Goal: Book appointment/travel/reservation

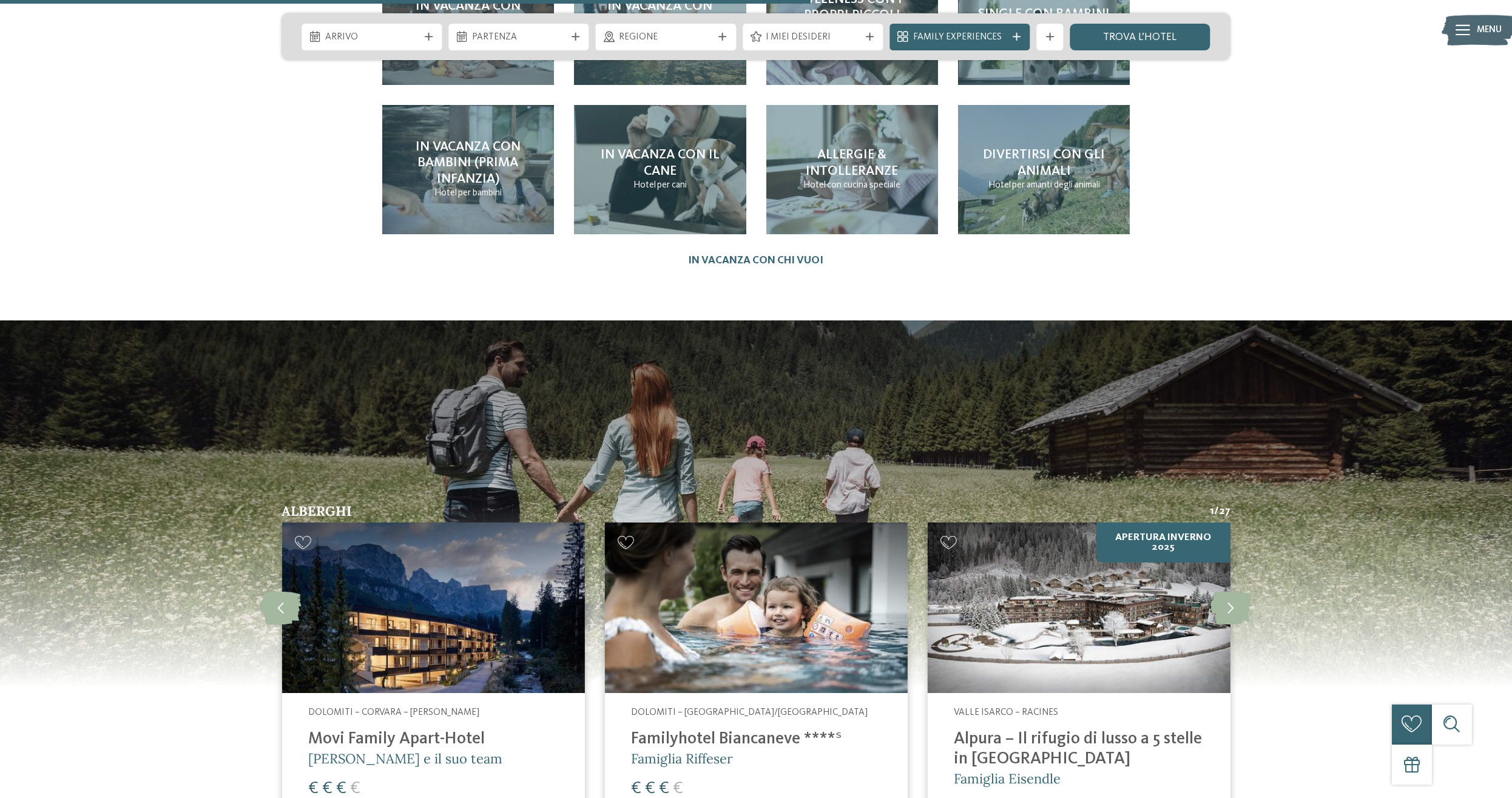
scroll to position [3589, 0]
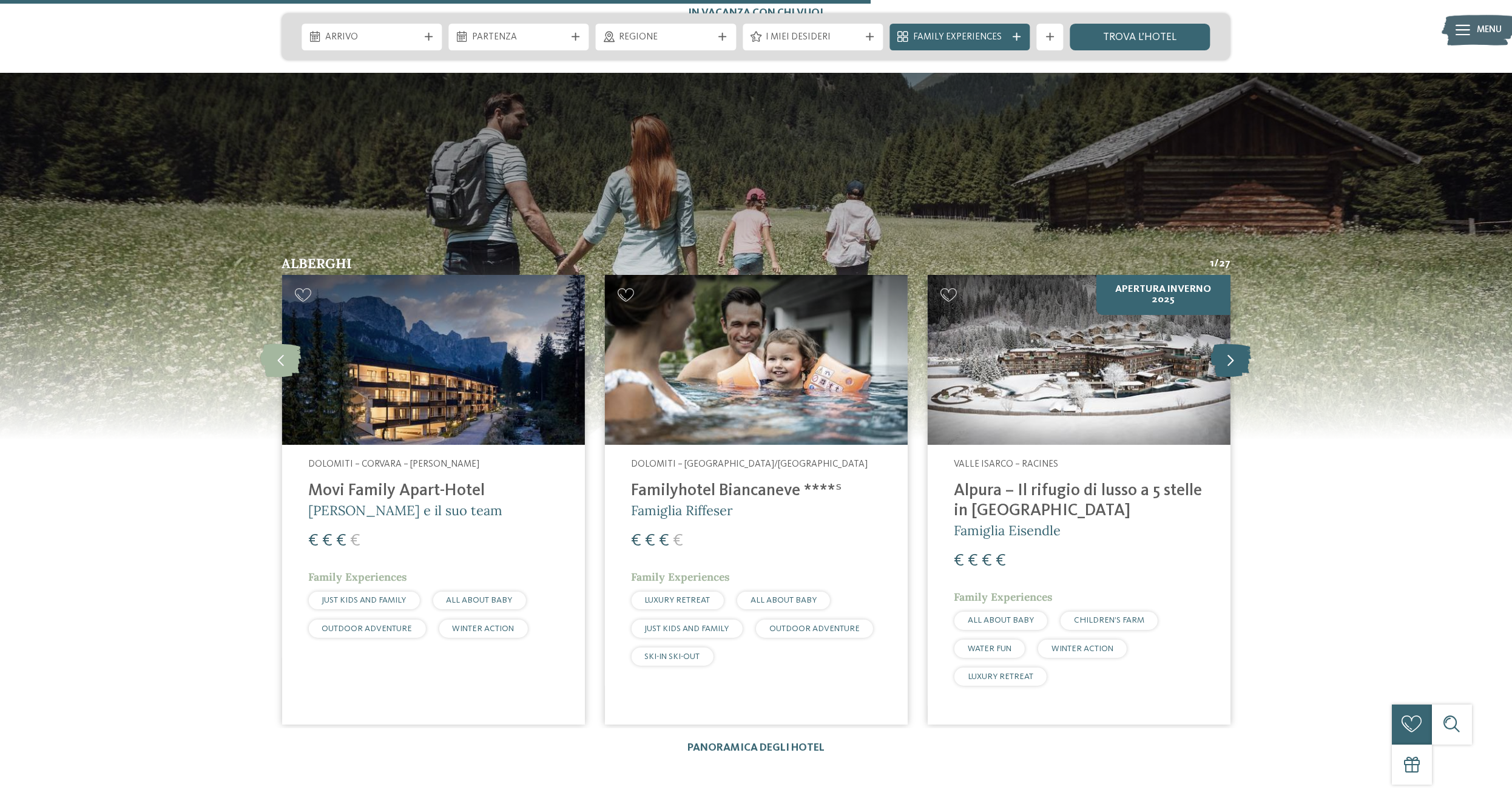
click at [1229, 343] on icon at bounding box center [1231, 360] width 41 height 33
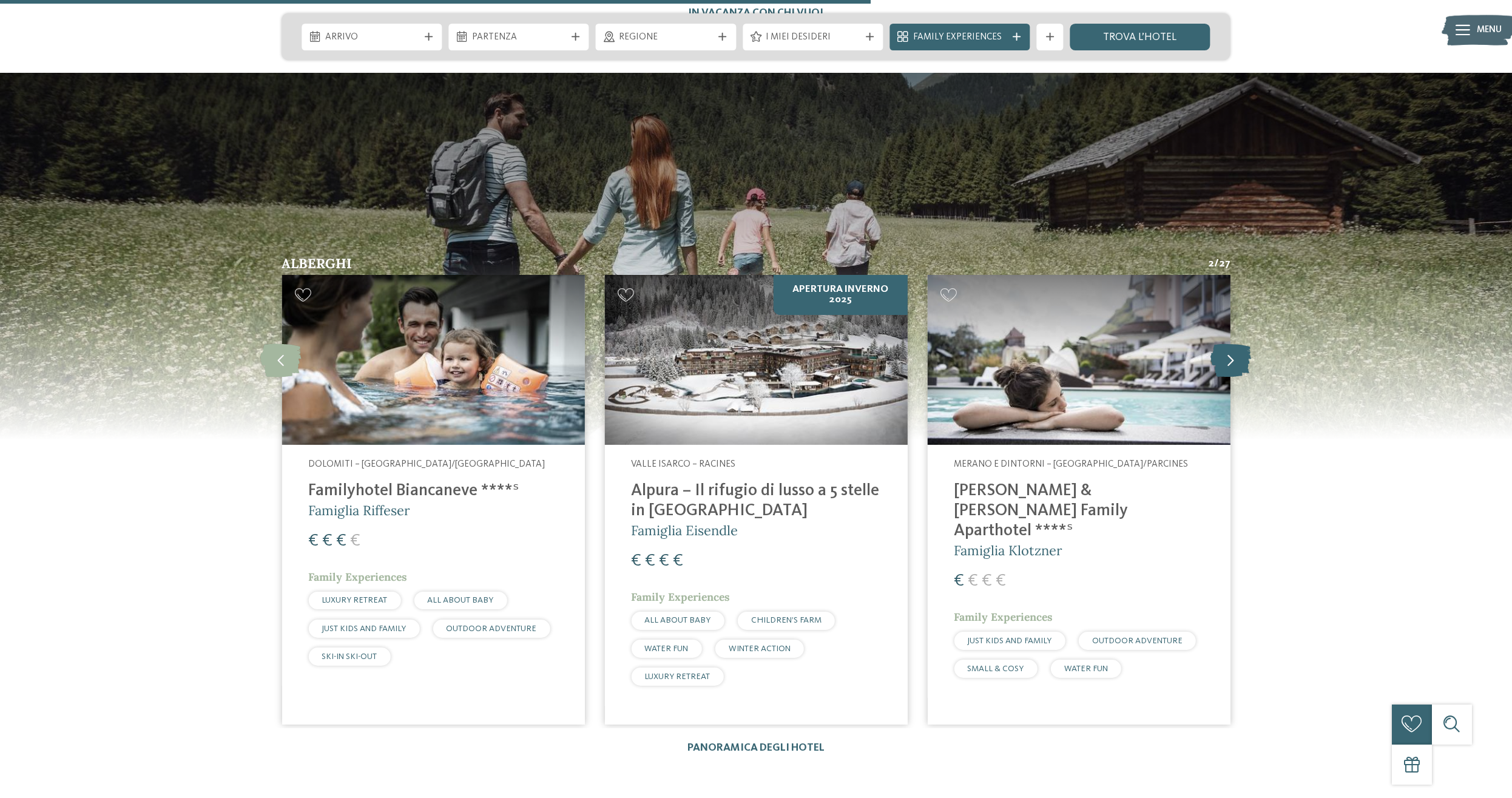
click at [1229, 343] on icon at bounding box center [1231, 360] width 41 height 33
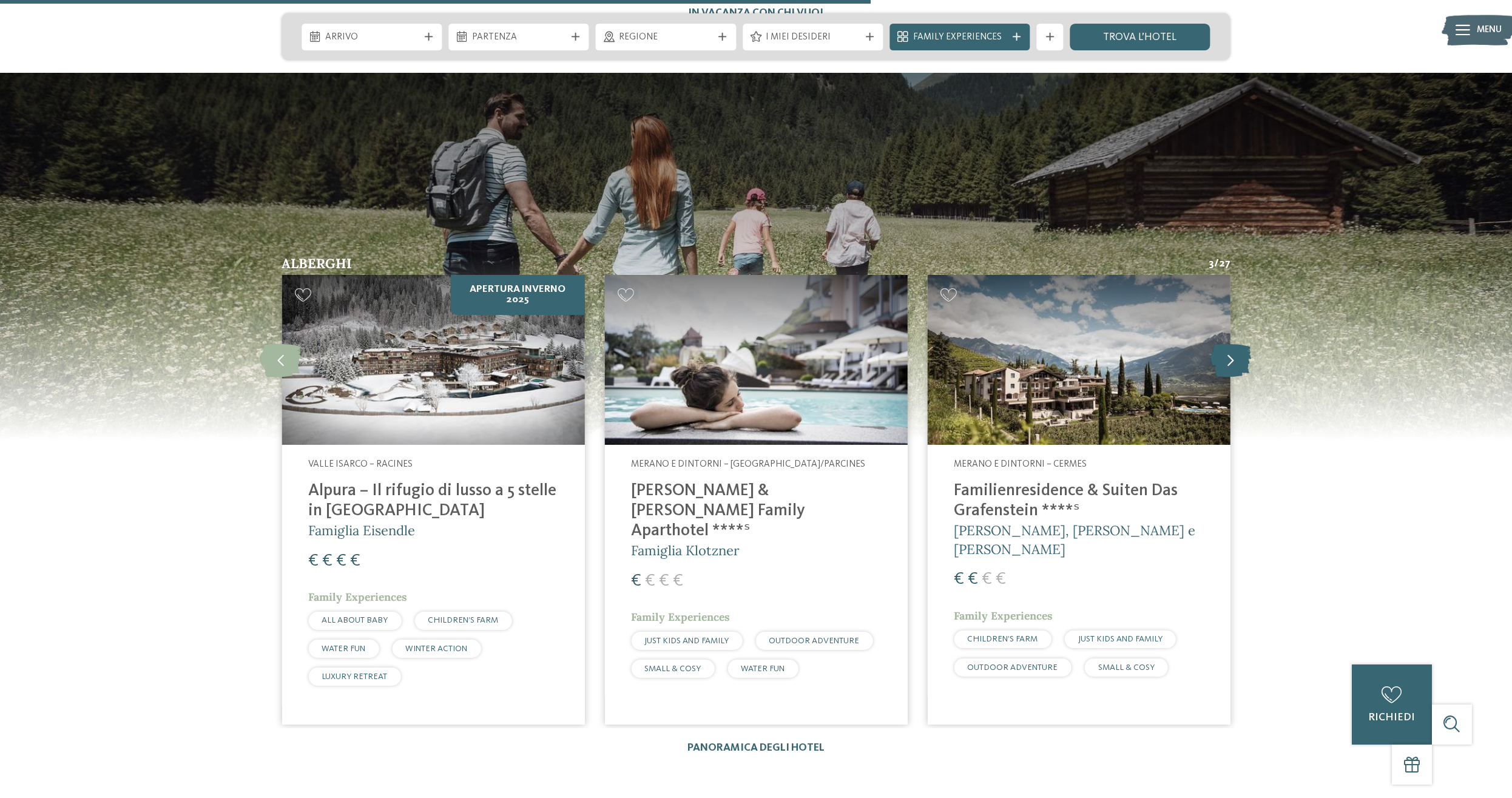
click at [1229, 343] on icon at bounding box center [1231, 360] width 41 height 33
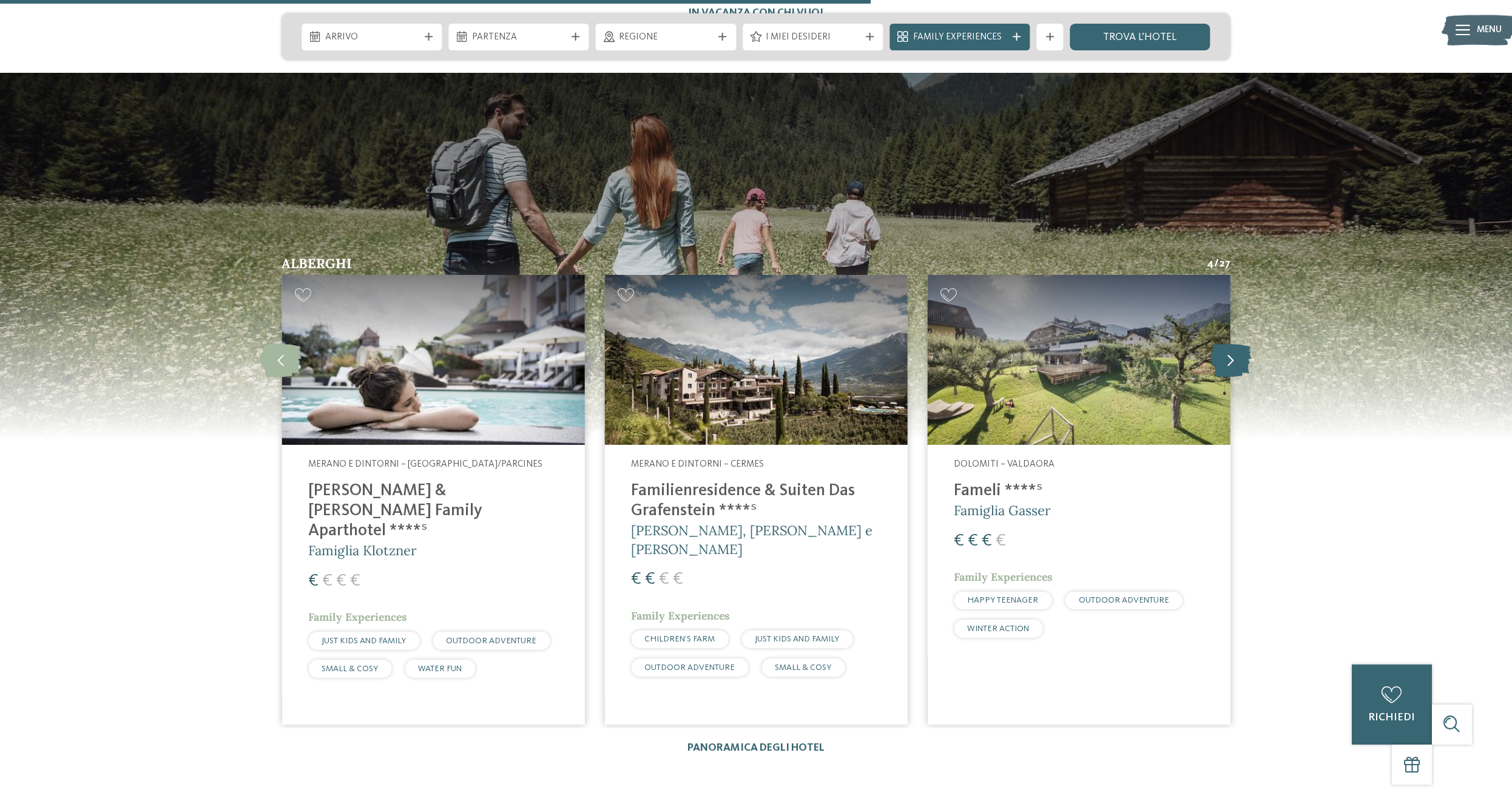
click at [1229, 343] on icon at bounding box center [1231, 360] width 41 height 33
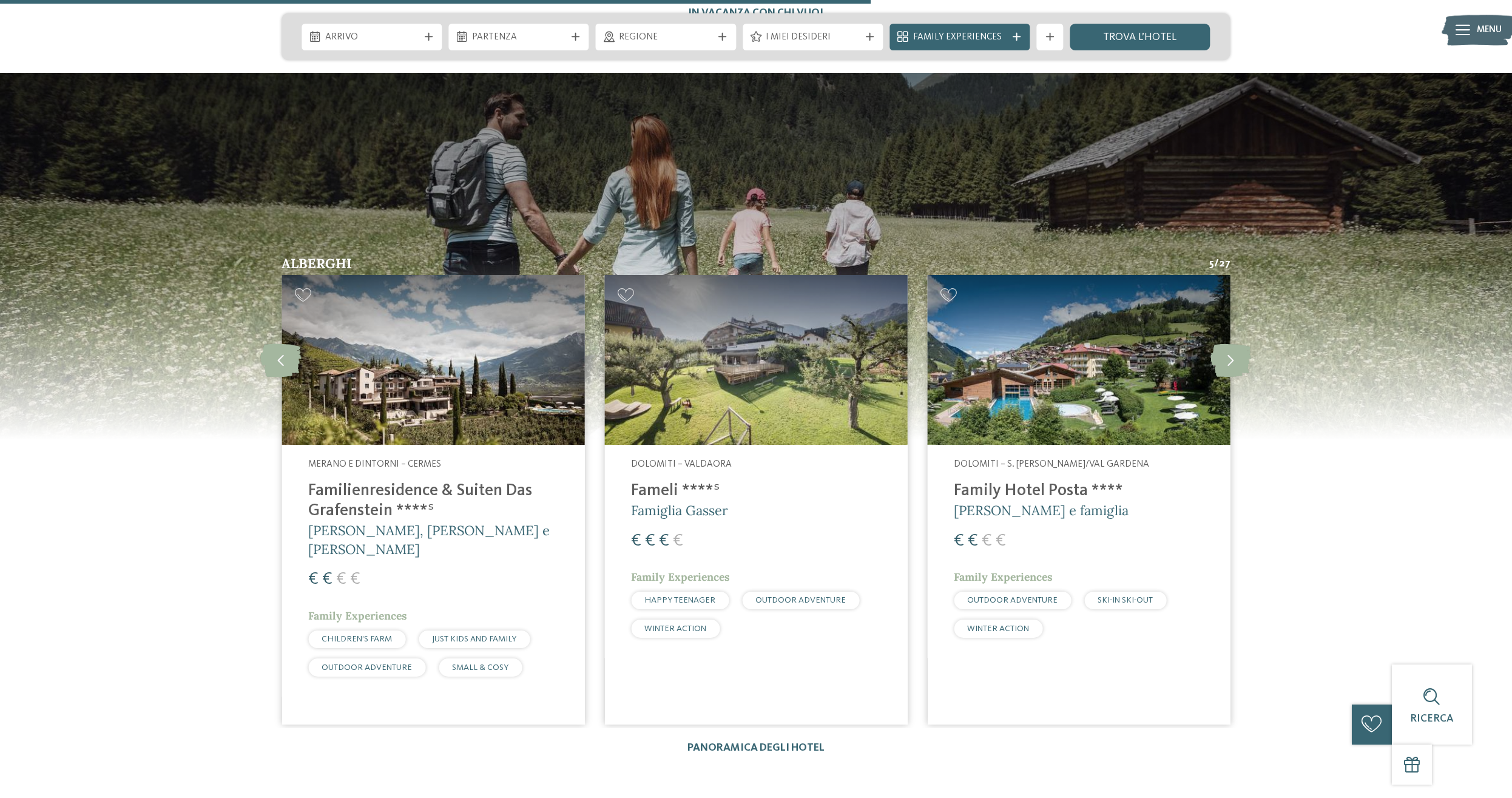
click at [962, 481] on h4 "Family Hotel Posta ****" at bounding box center [1079, 491] width 249 height 20
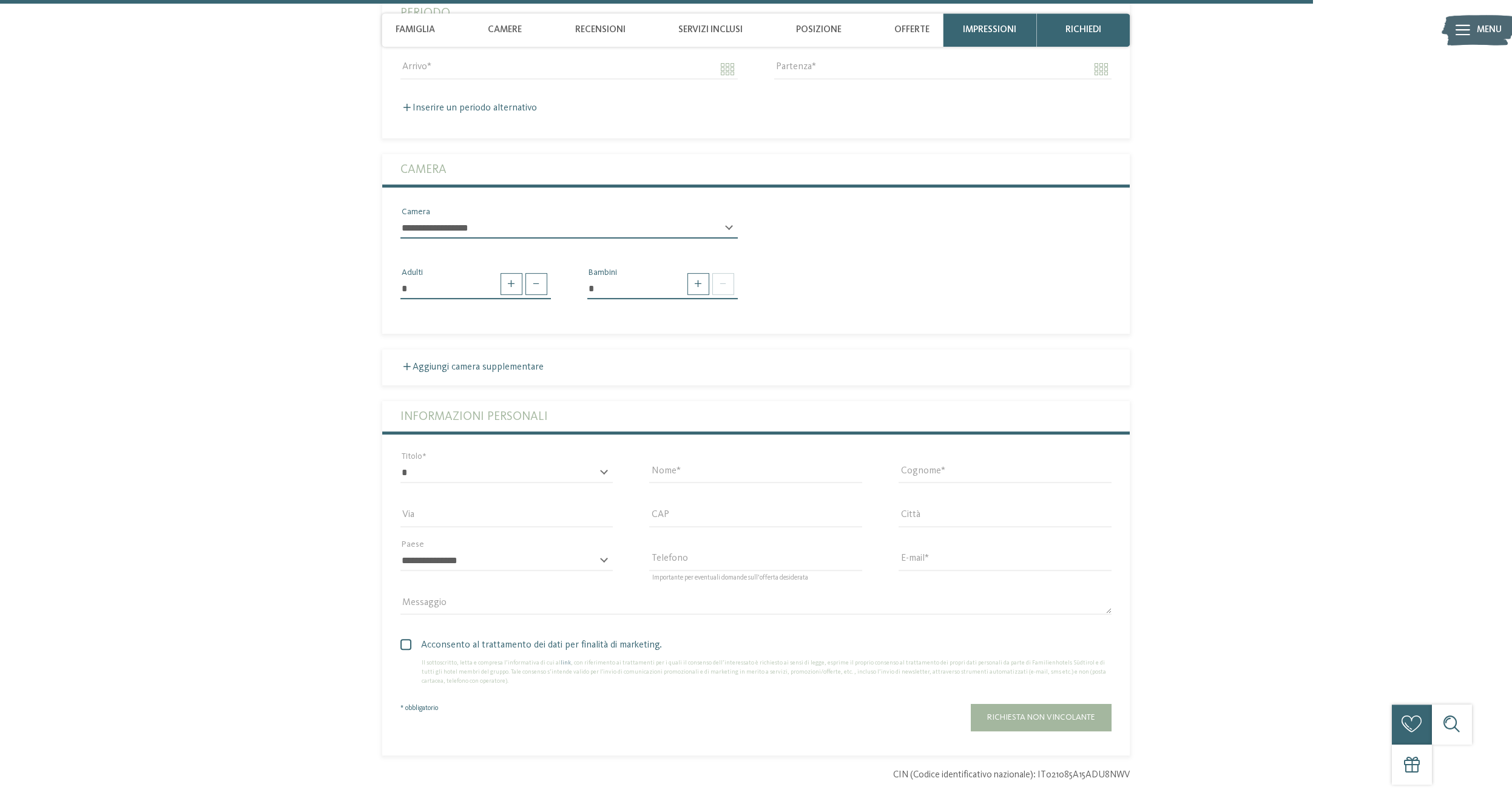
scroll to position [3651, 0]
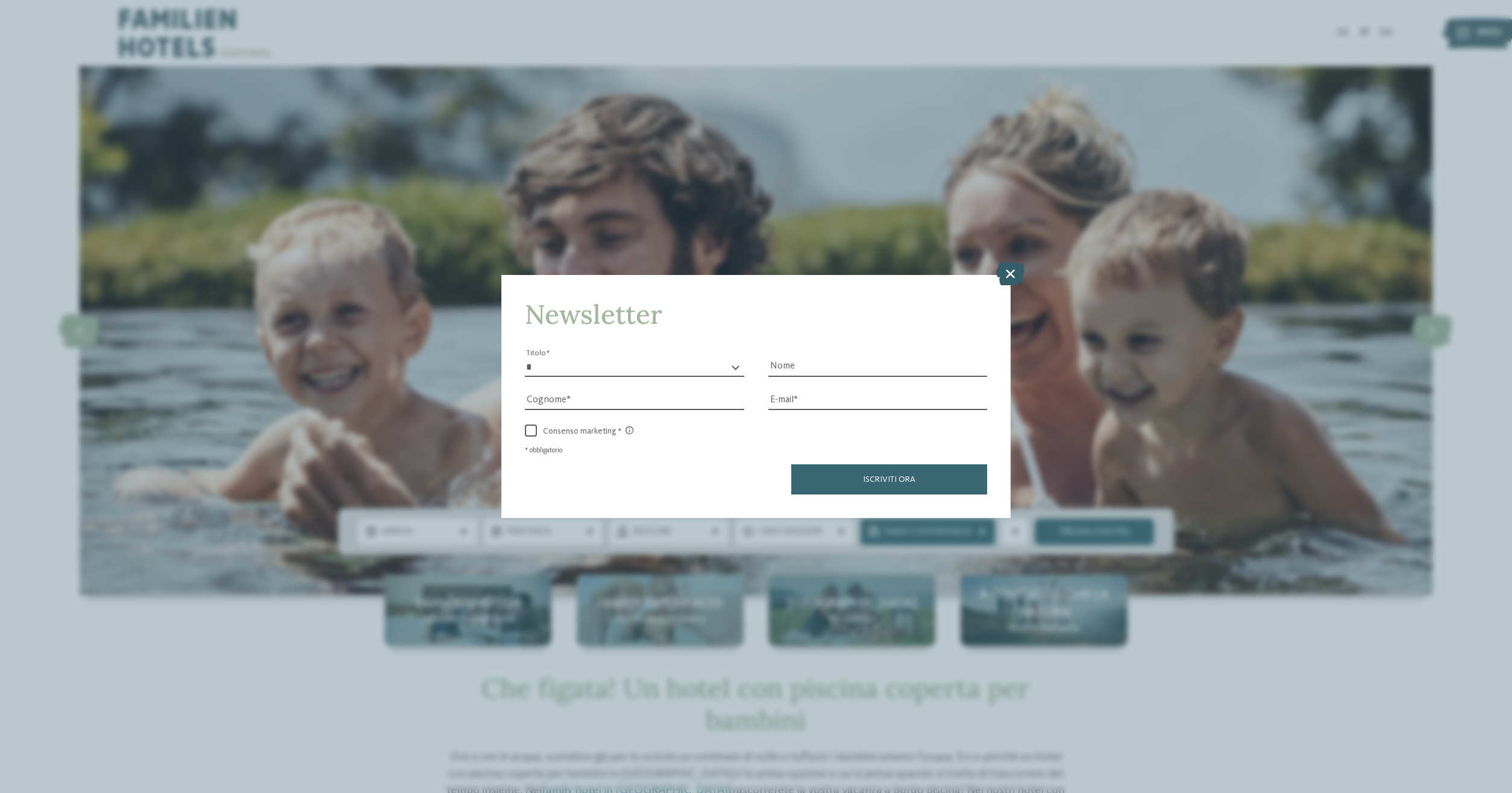
click at [1003, 264] on icon at bounding box center [1010, 274] width 28 height 23
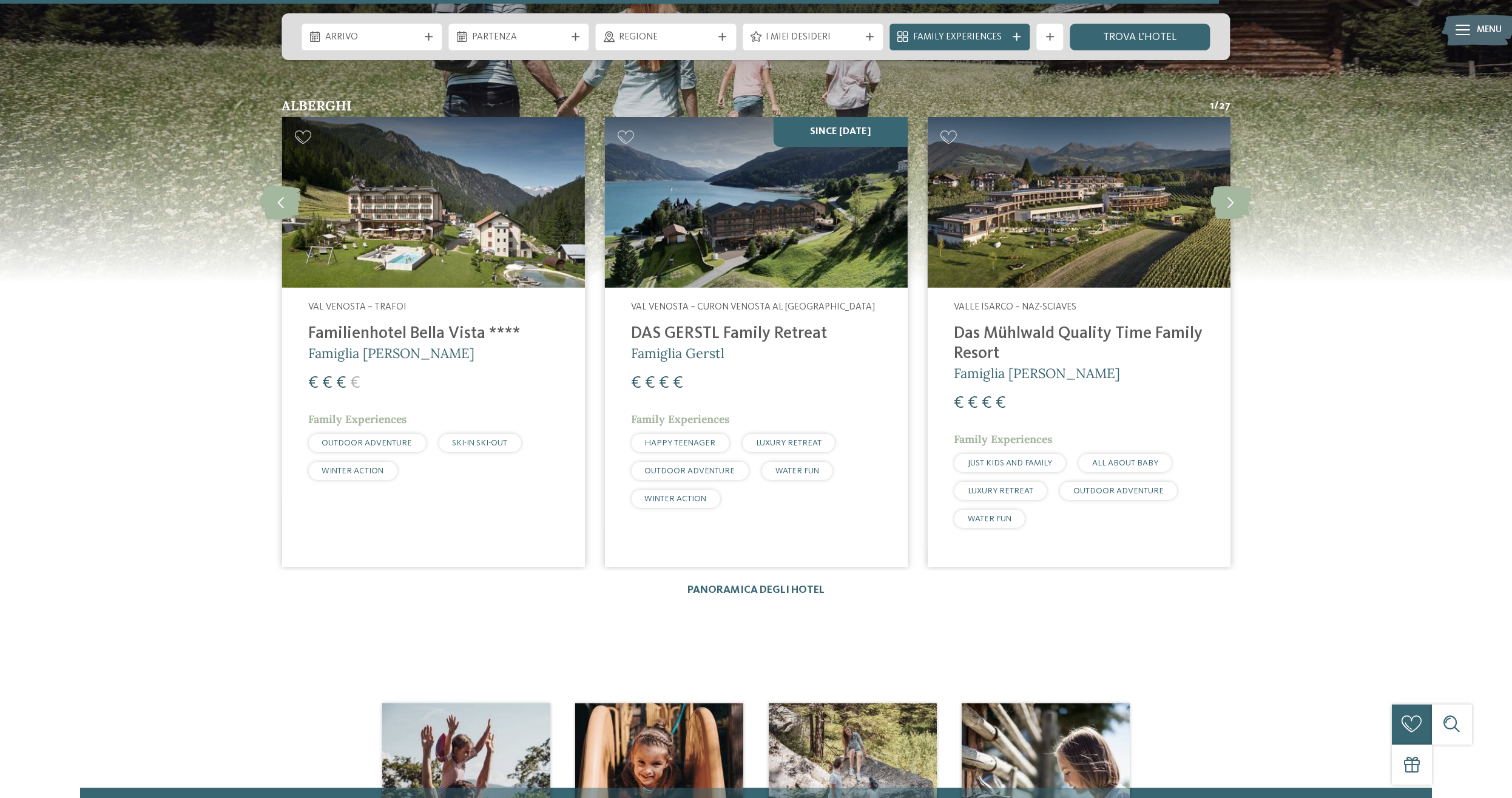
scroll to position [1918, 0]
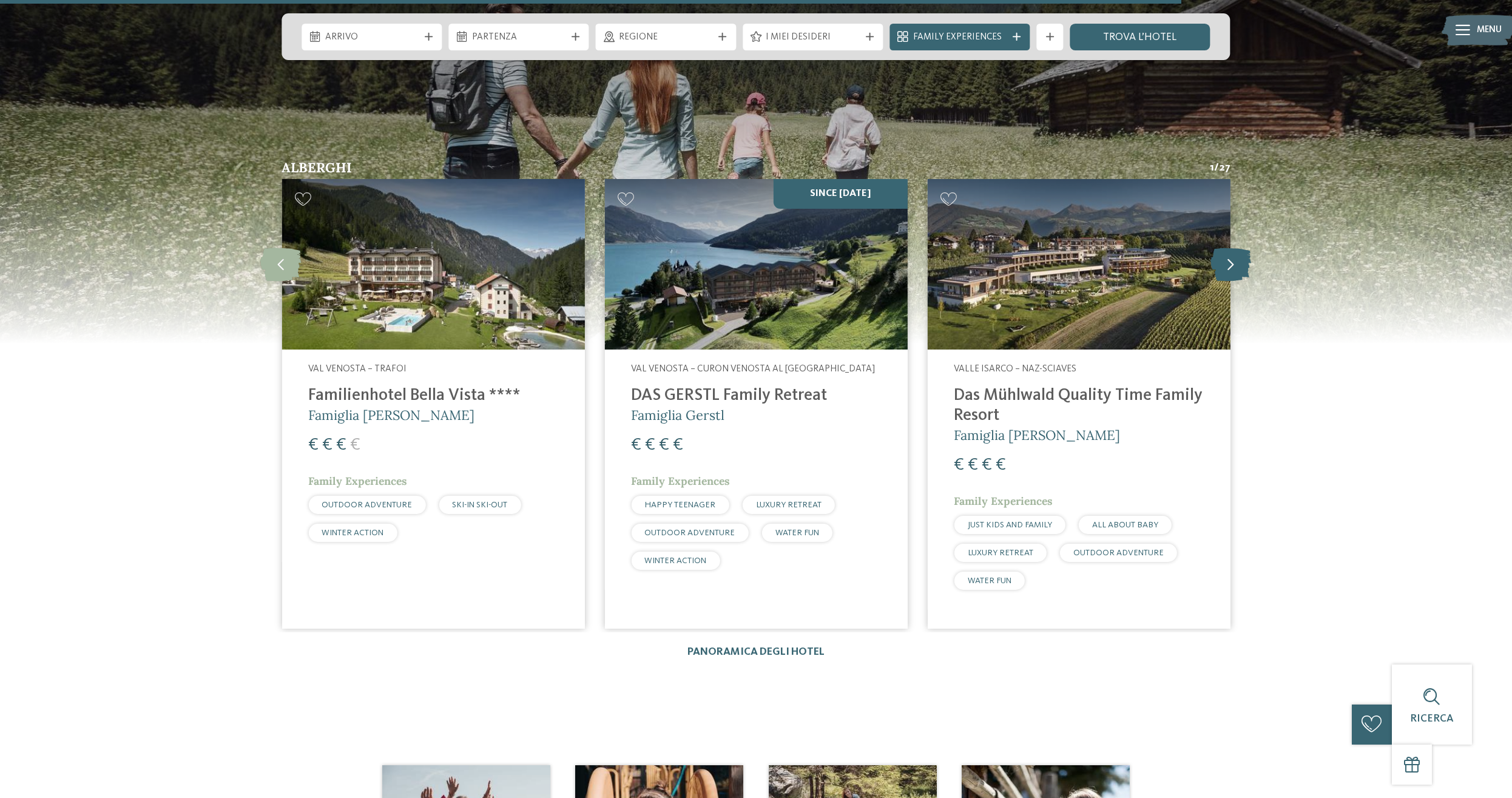
click at [1224, 249] on icon at bounding box center [1231, 264] width 41 height 33
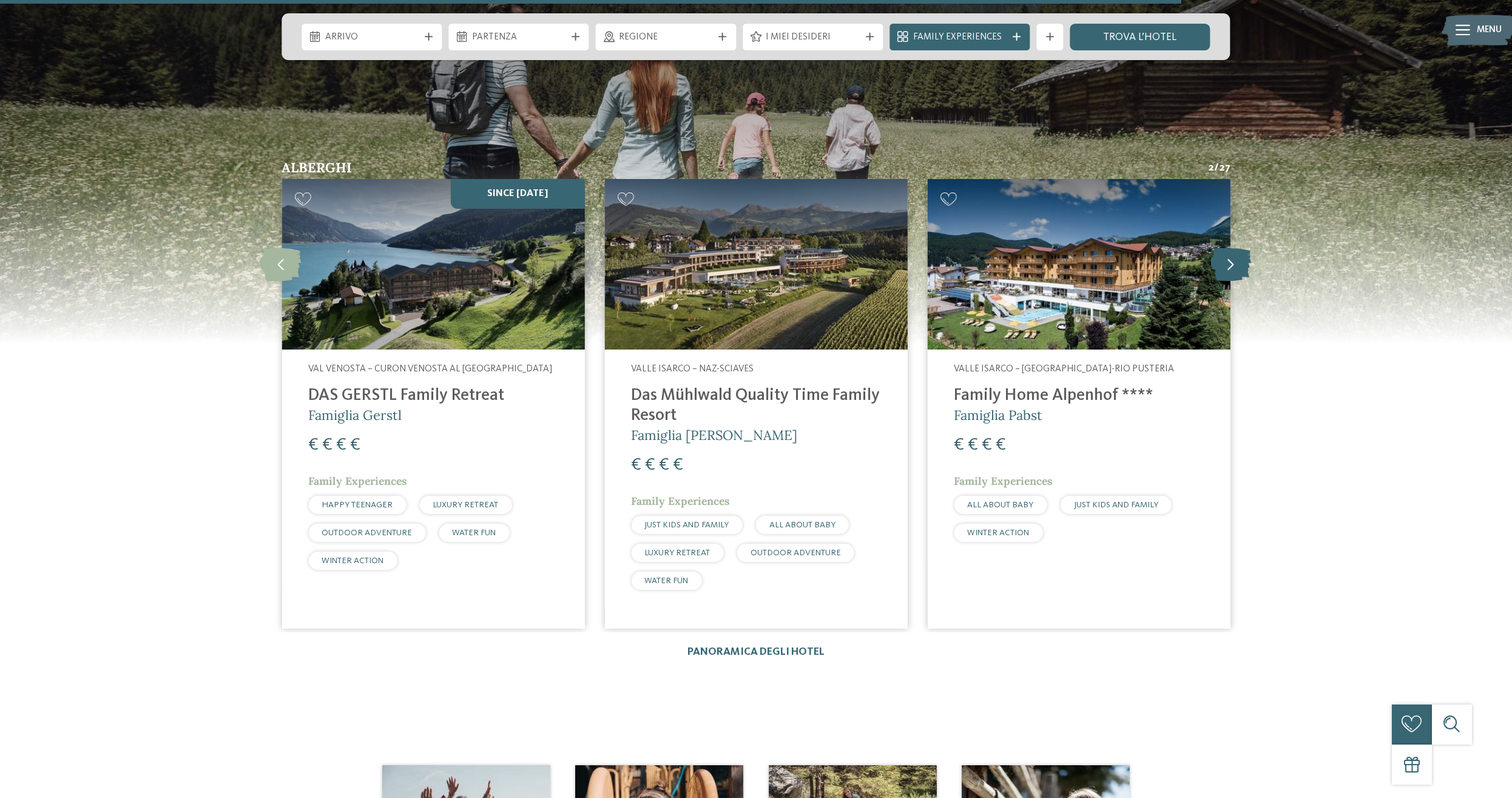
click at [1224, 249] on icon at bounding box center [1231, 264] width 41 height 33
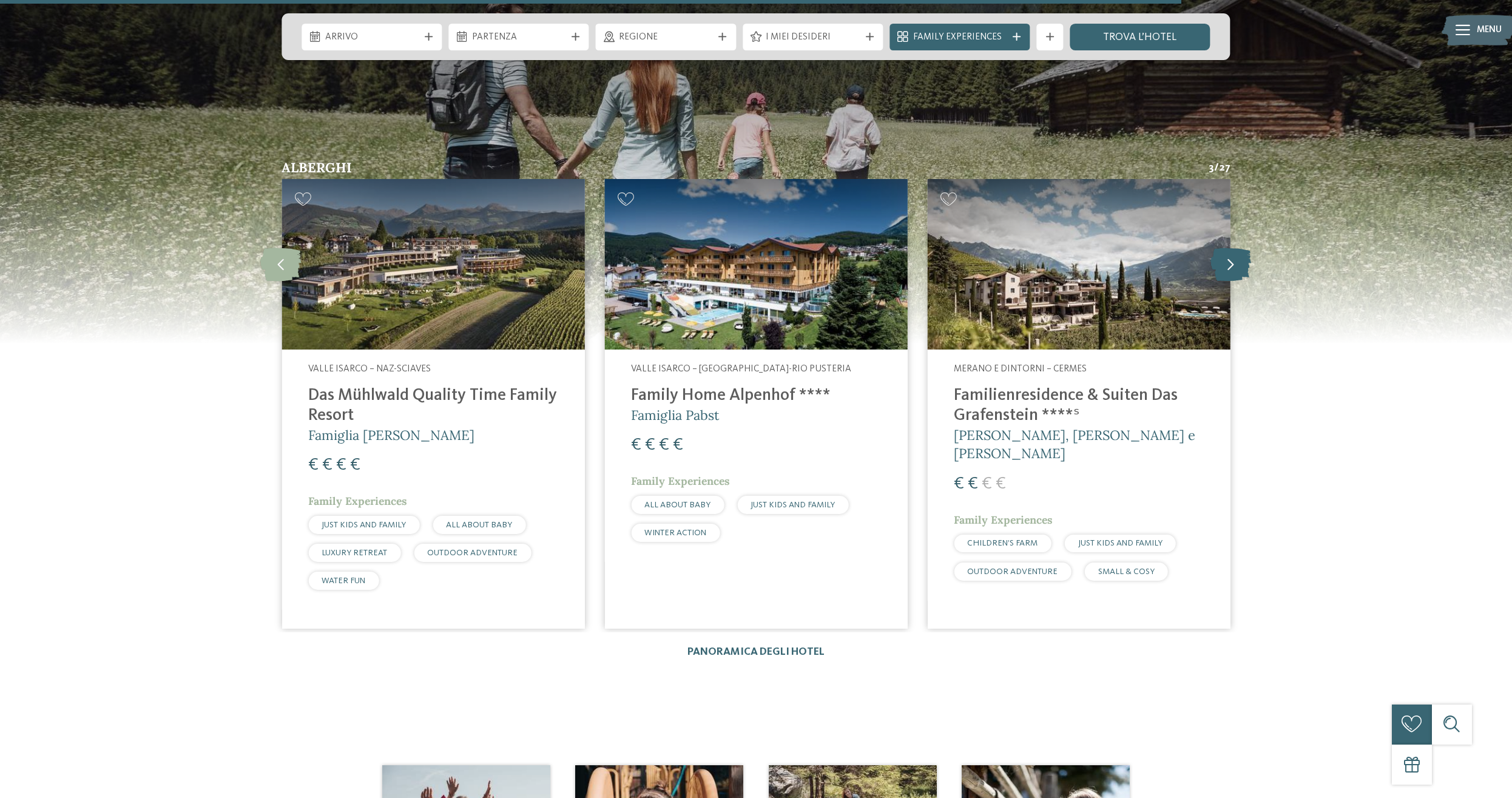
click at [1224, 249] on icon at bounding box center [1231, 264] width 41 height 33
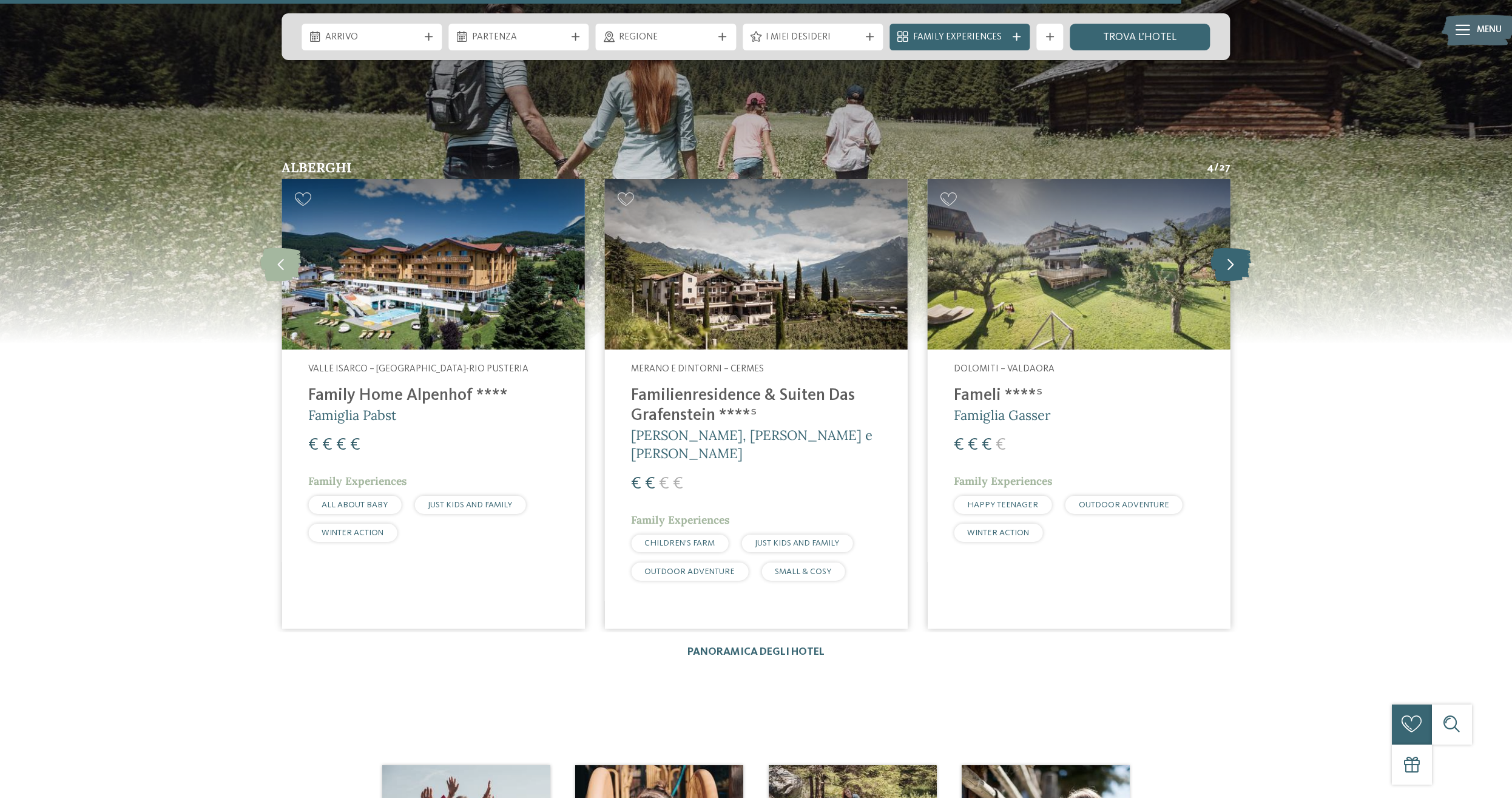
click at [1224, 249] on icon at bounding box center [1231, 264] width 41 height 33
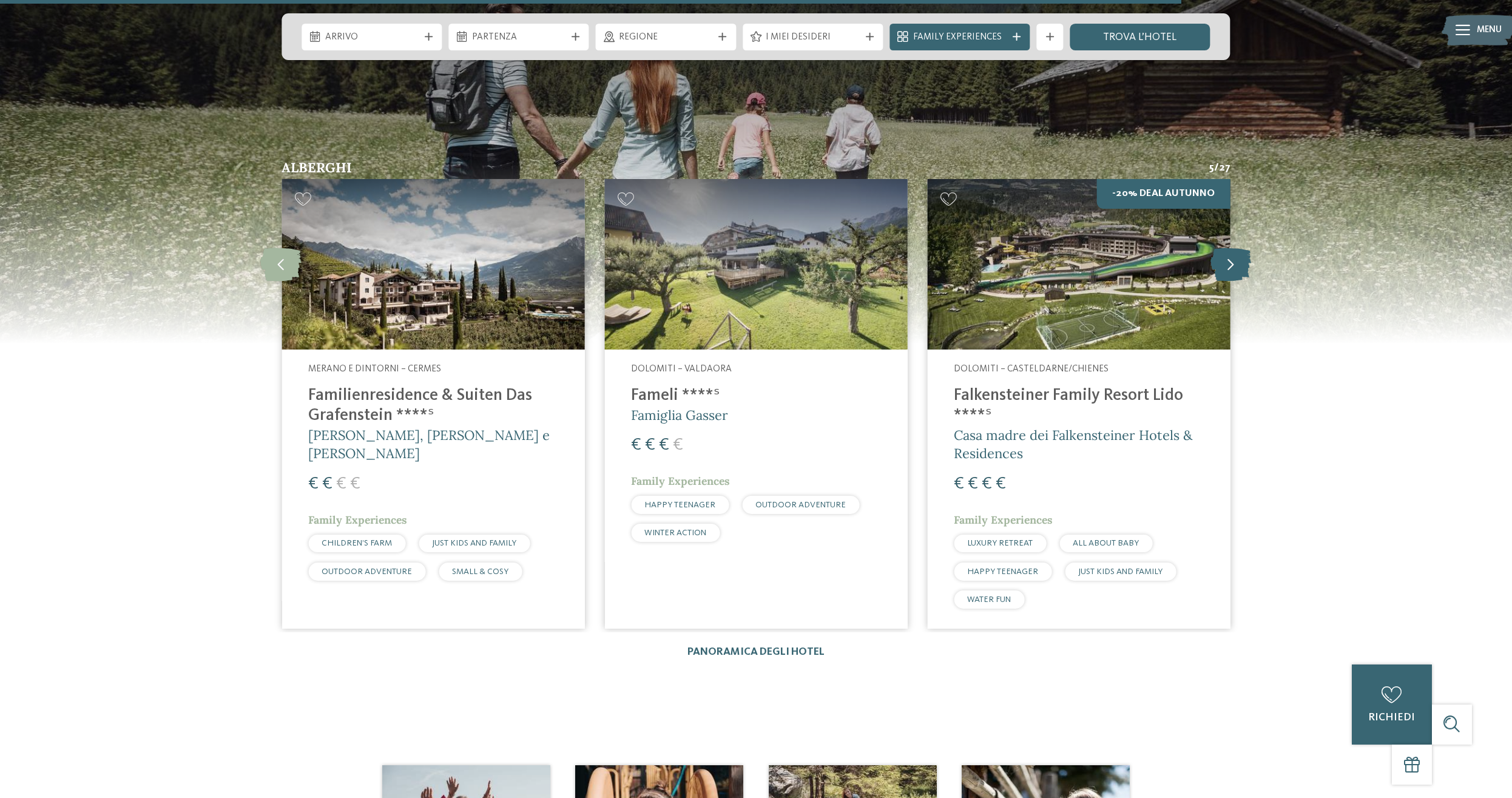
click at [1224, 249] on icon at bounding box center [1231, 264] width 41 height 33
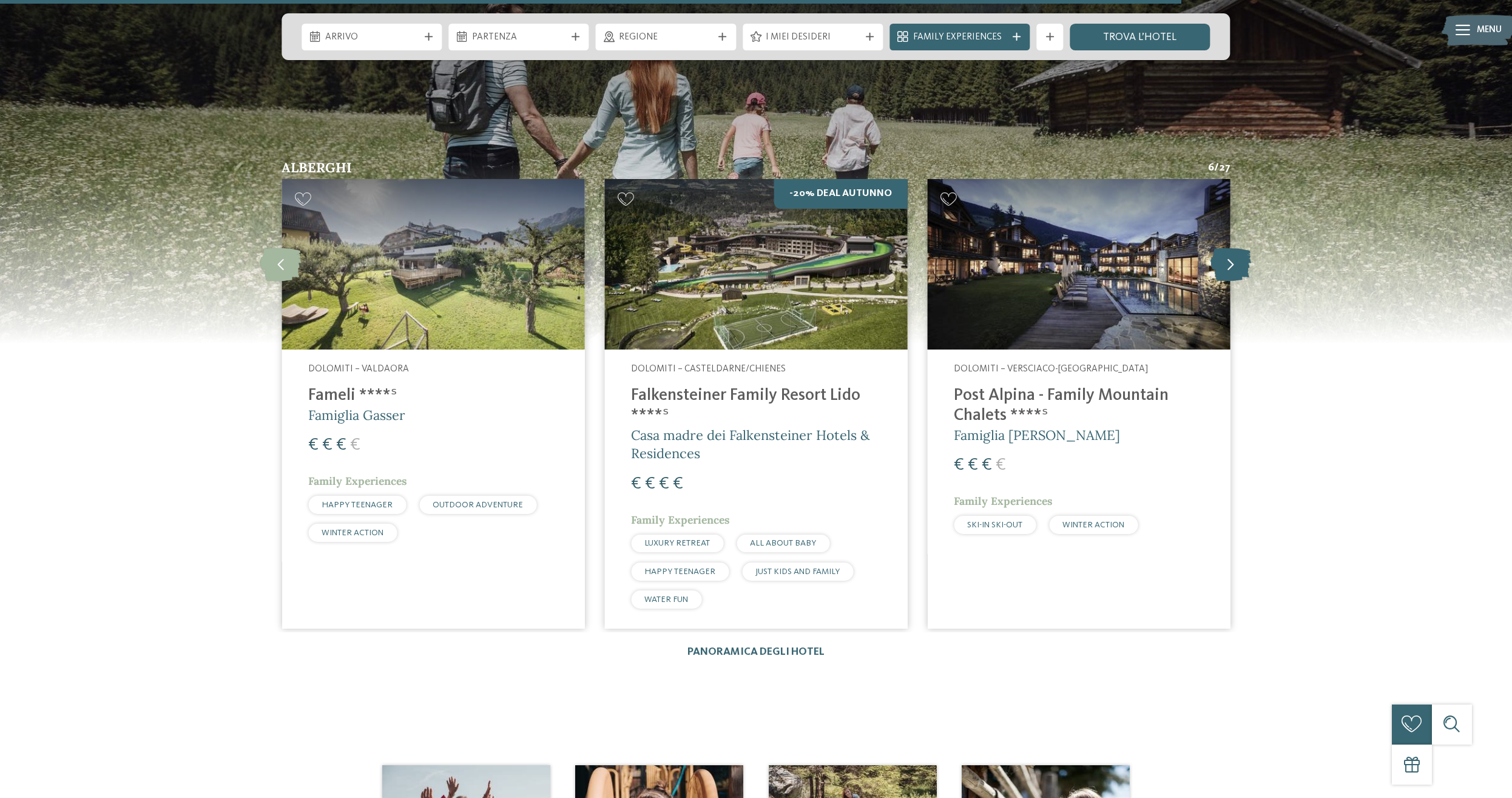
click at [1224, 249] on icon at bounding box center [1231, 264] width 41 height 33
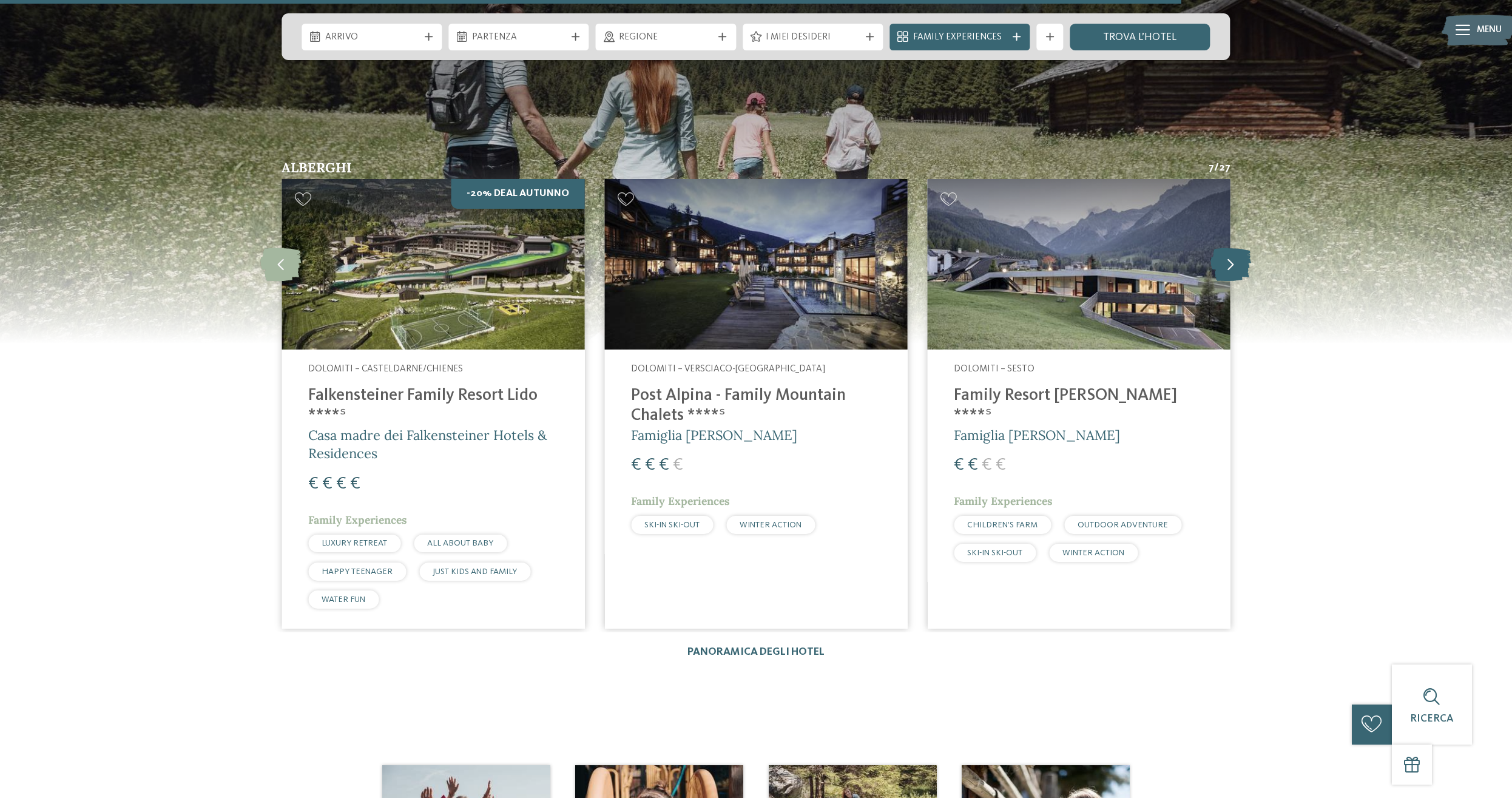
click at [1224, 249] on icon at bounding box center [1231, 264] width 41 height 33
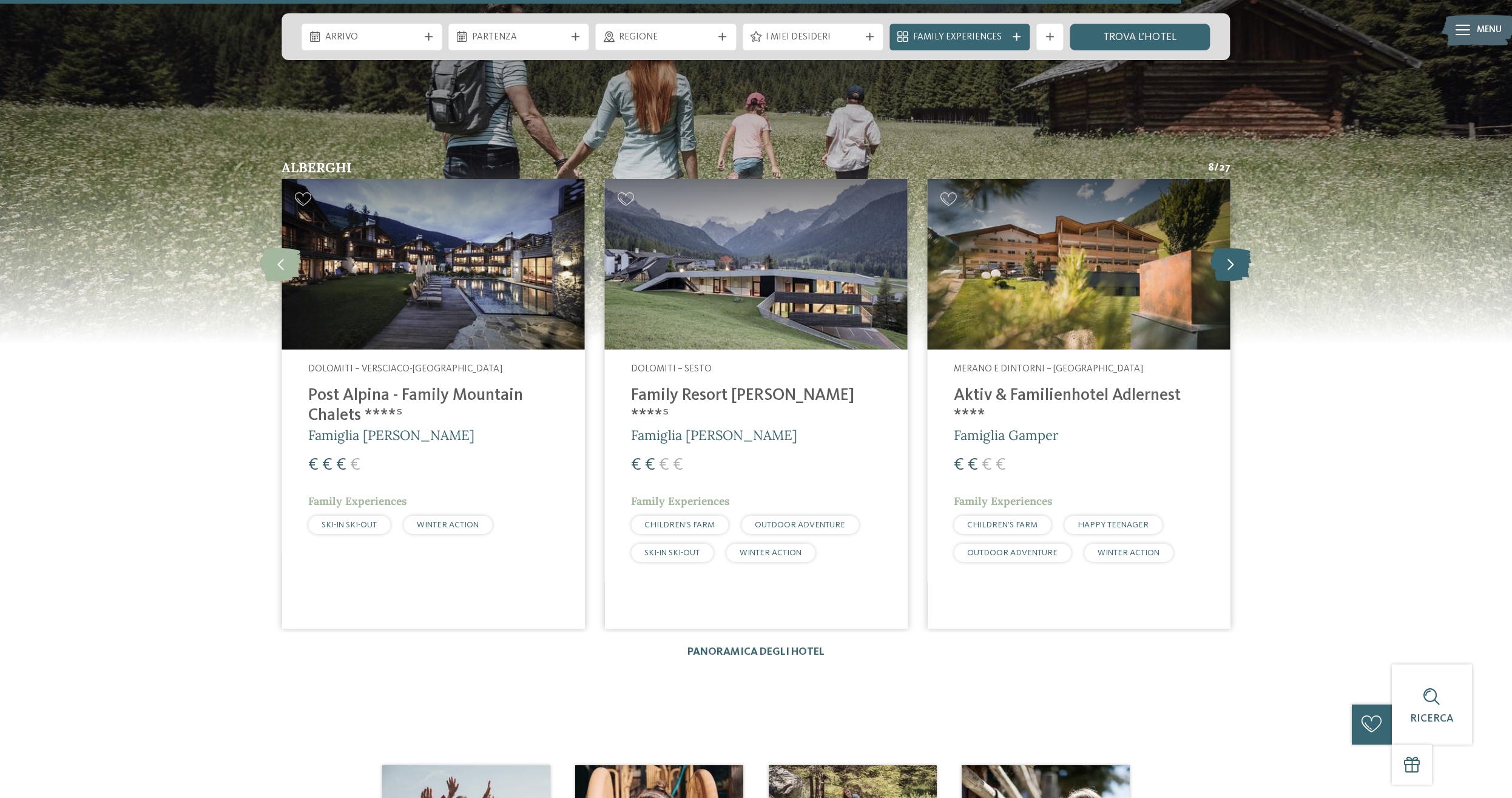
click at [1224, 249] on icon at bounding box center [1231, 264] width 41 height 33
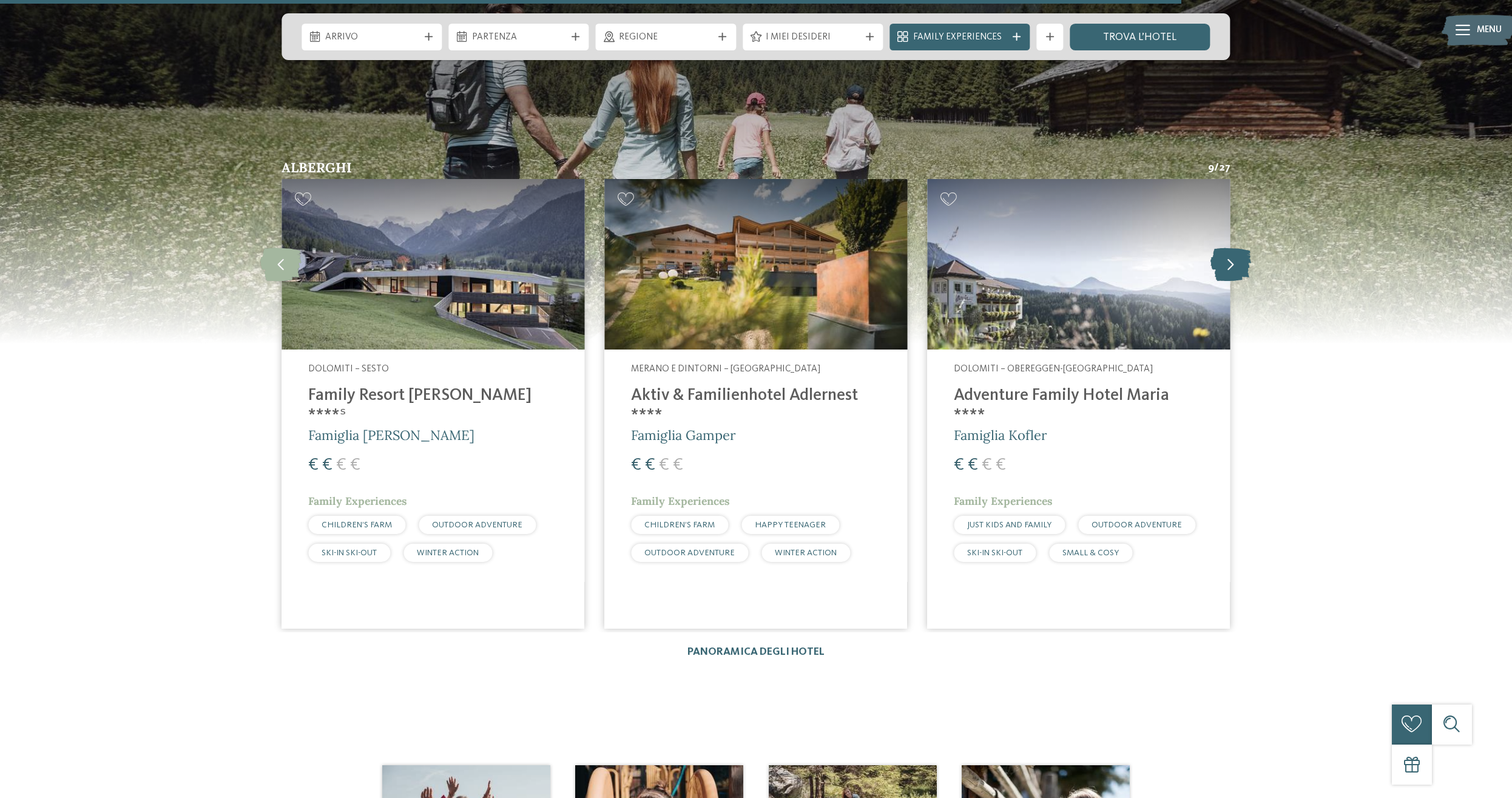
click at [1224, 249] on icon at bounding box center [1231, 264] width 41 height 33
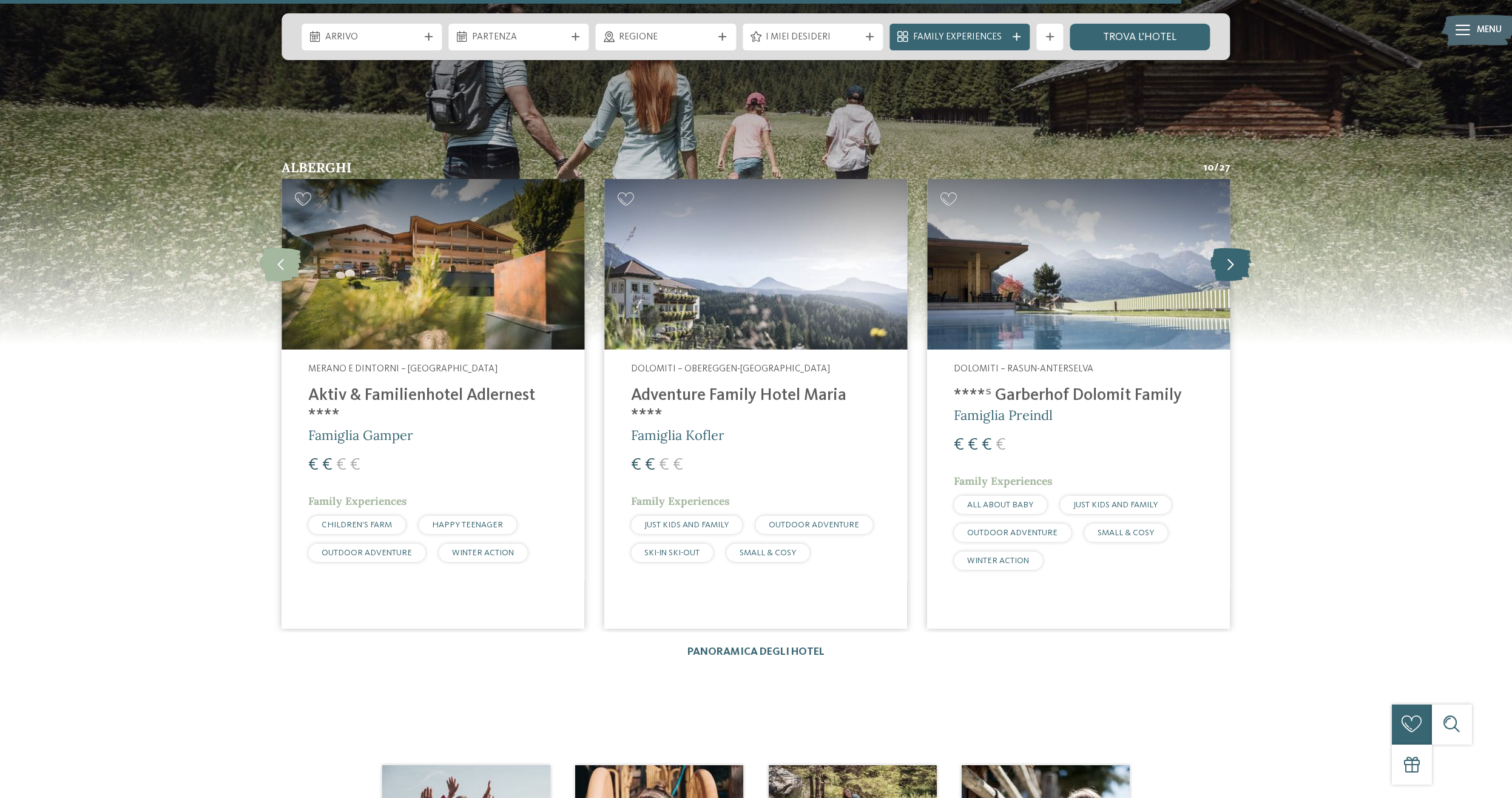
click at [1224, 249] on icon at bounding box center [1231, 264] width 41 height 33
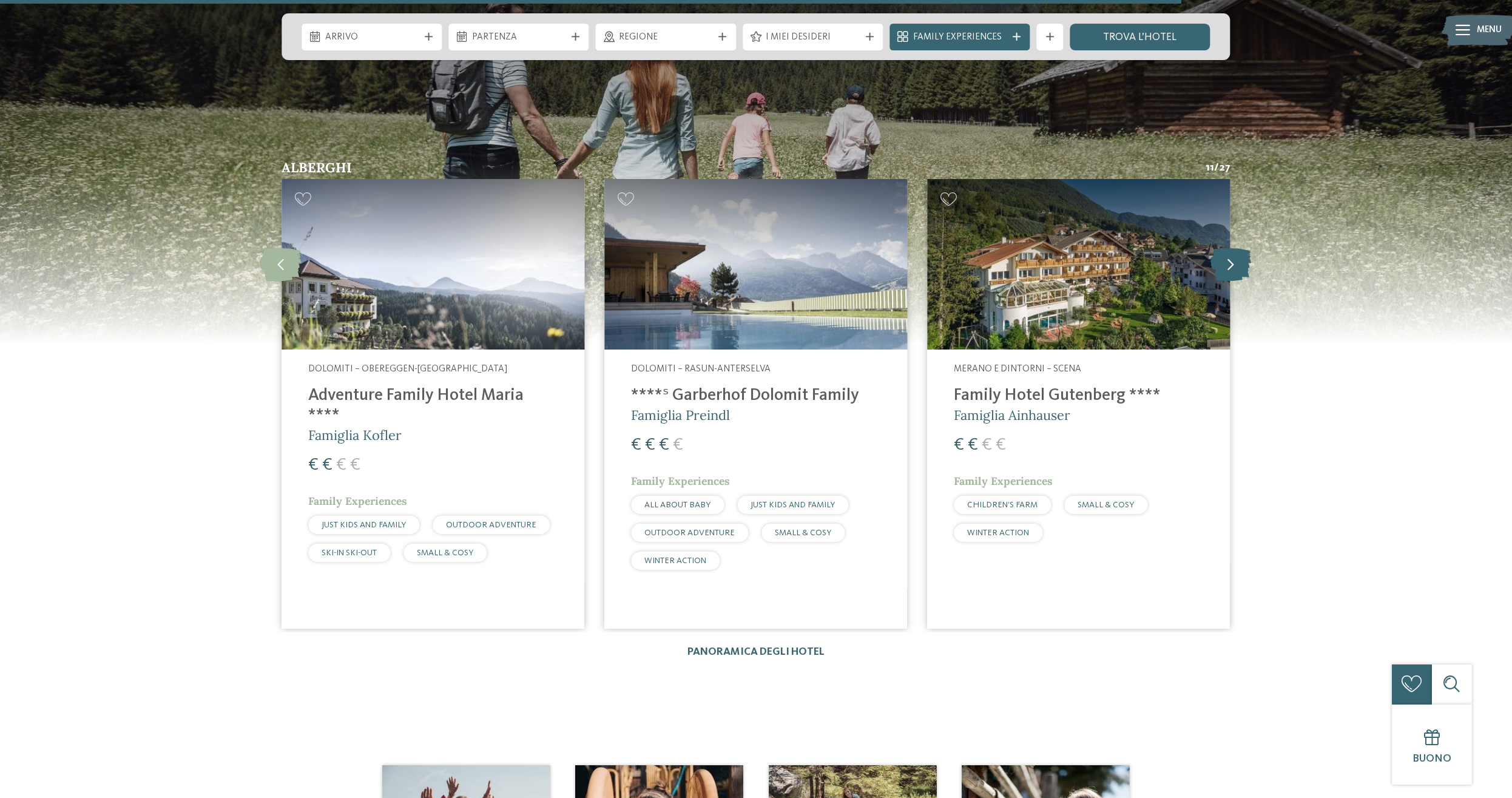
click at [1224, 249] on icon at bounding box center [1231, 264] width 41 height 33
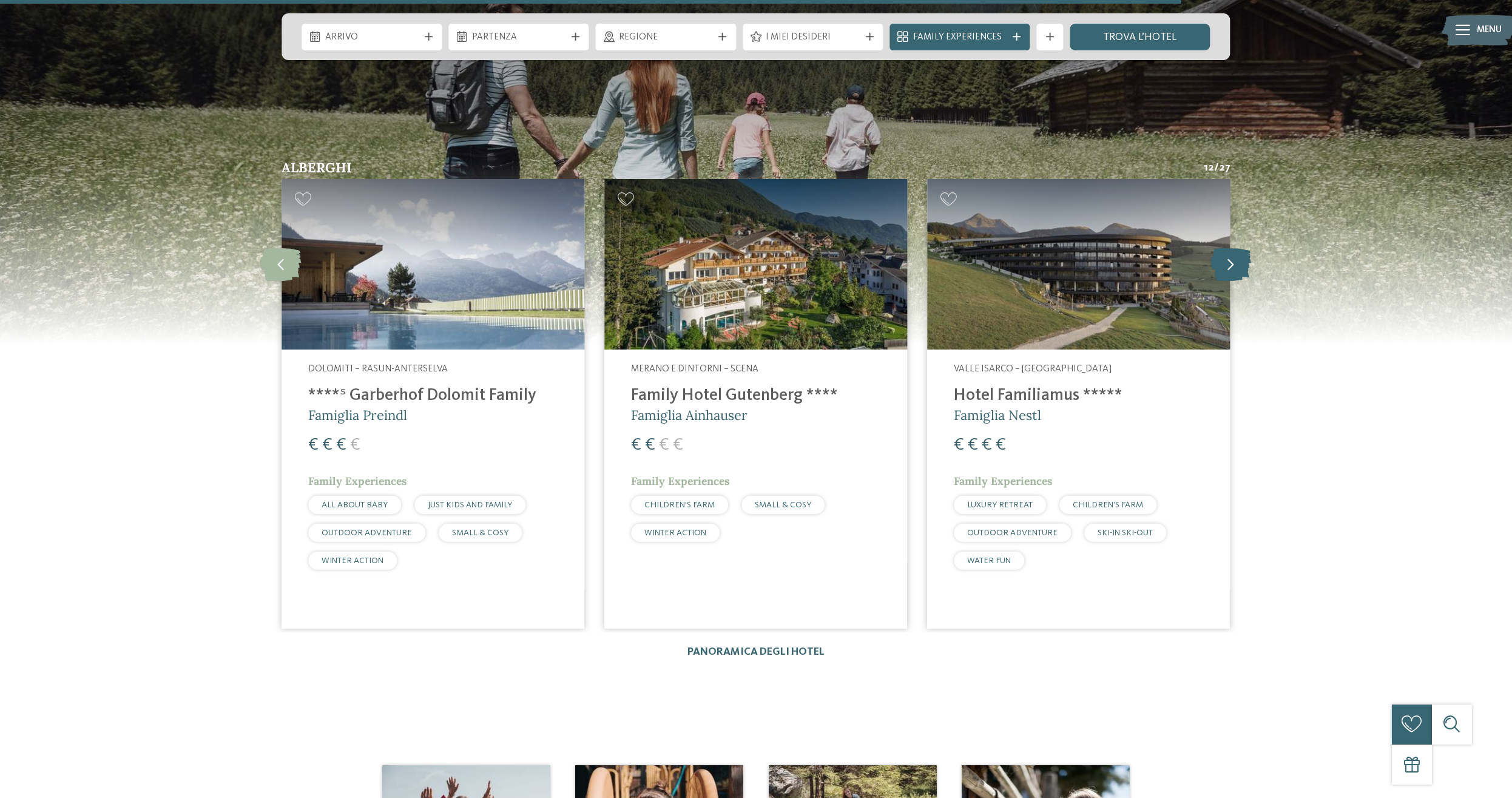
click at [1224, 249] on icon at bounding box center [1231, 264] width 41 height 33
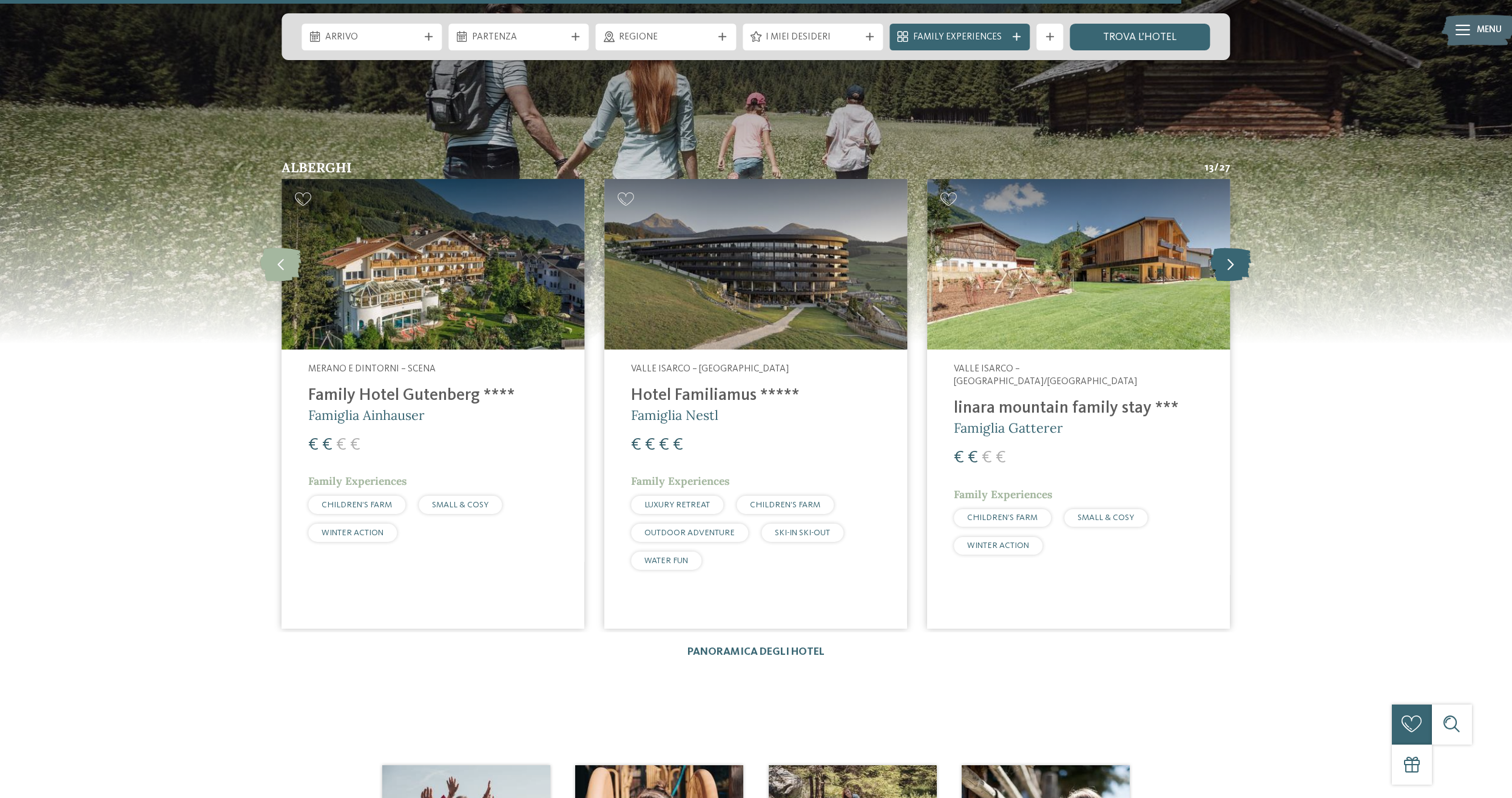
click at [1224, 249] on icon at bounding box center [1231, 264] width 41 height 33
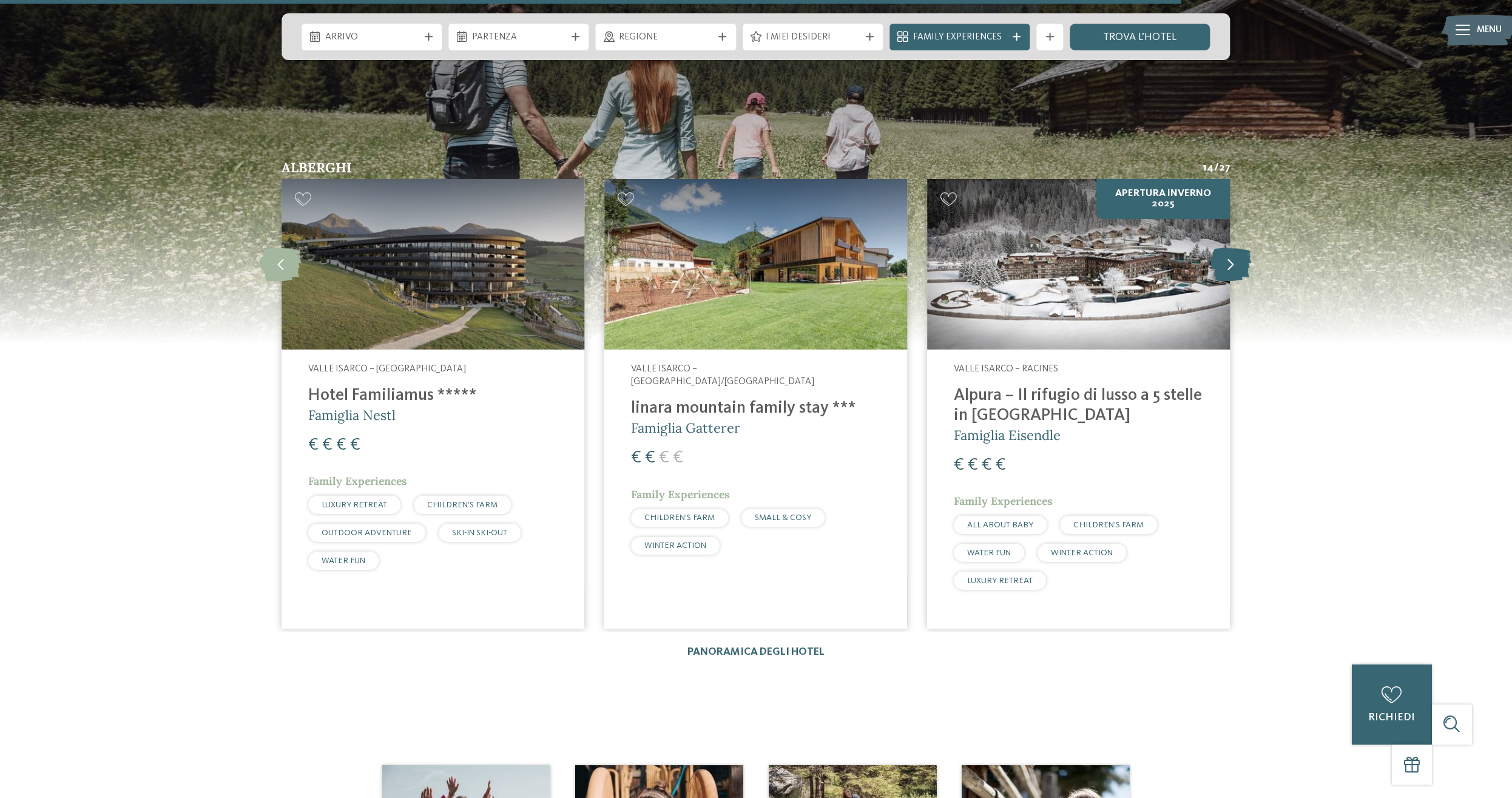
click at [1224, 249] on icon at bounding box center [1231, 264] width 41 height 33
